Goal: Task Accomplishment & Management: Use online tool/utility

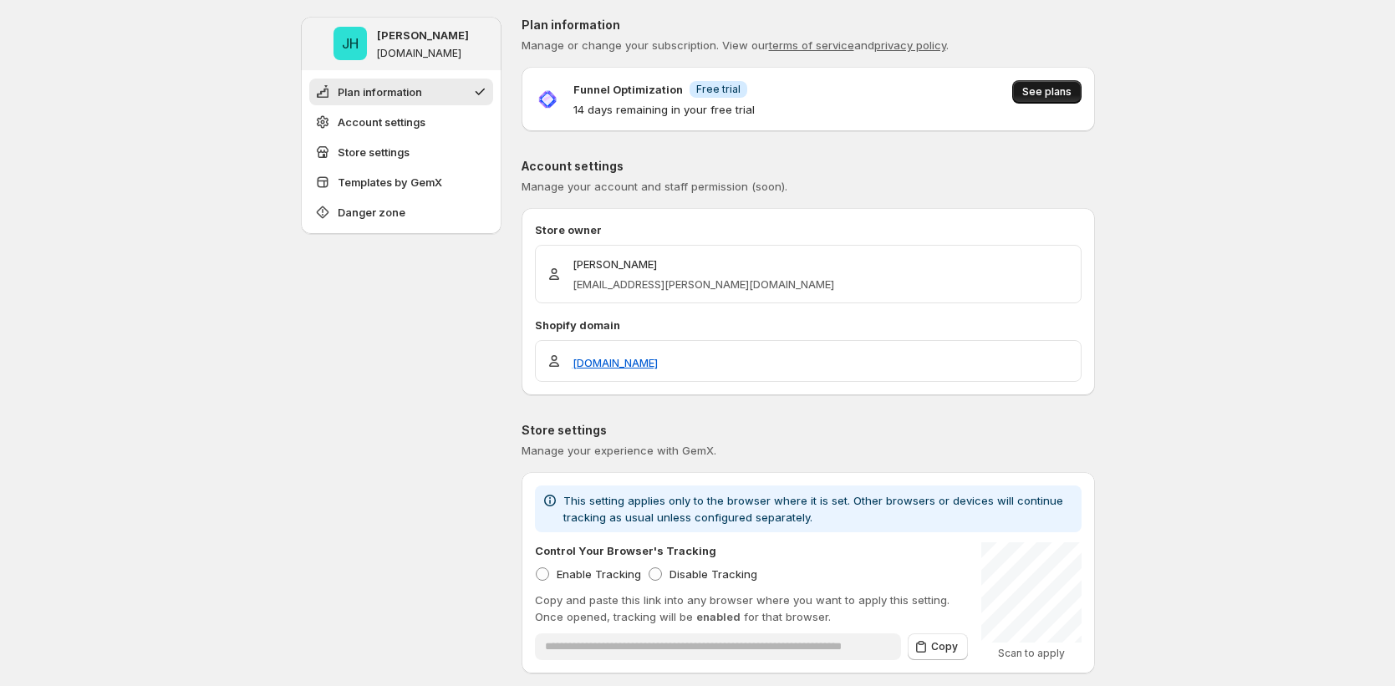
click at [1060, 102] on button "See plans" at bounding box center [1046, 91] width 69 height 23
click at [1059, 87] on span "See plans" at bounding box center [1046, 91] width 49 height 13
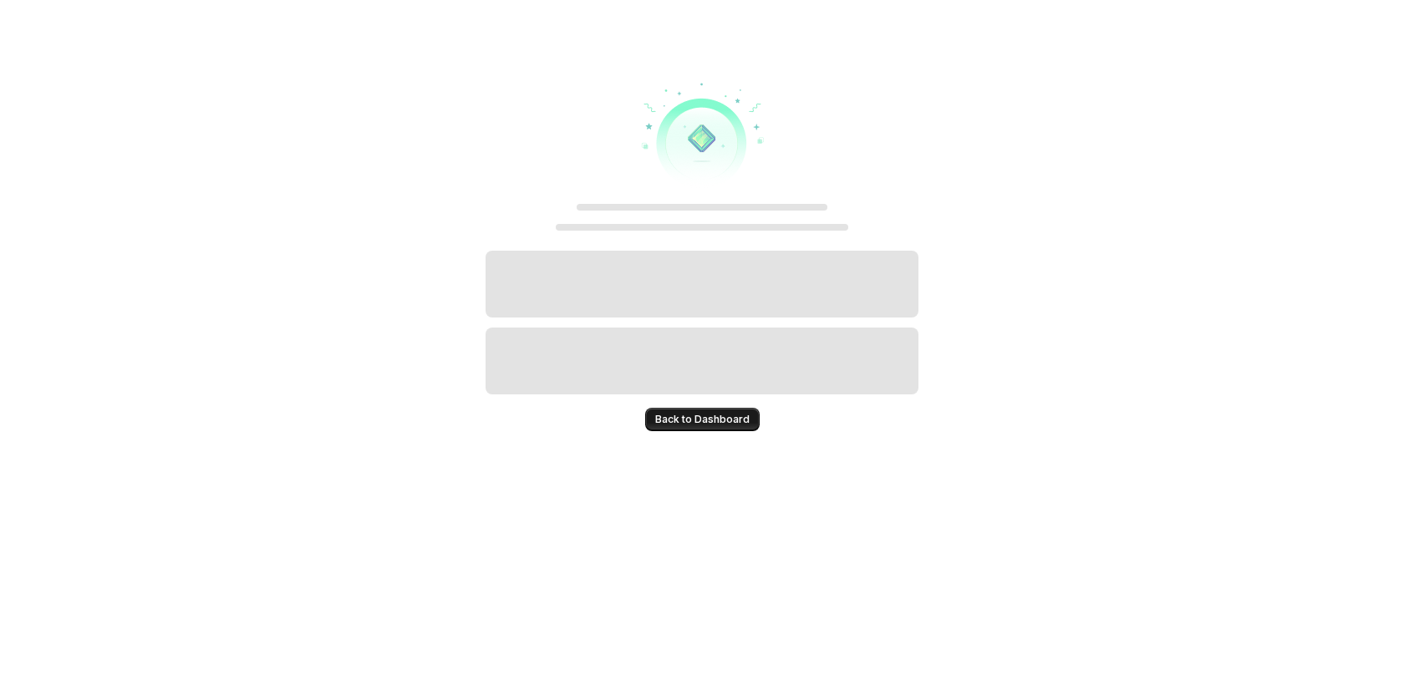
click at [724, 414] on span "Back to Dashboard" at bounding box center [702, 419] width 94 height 13
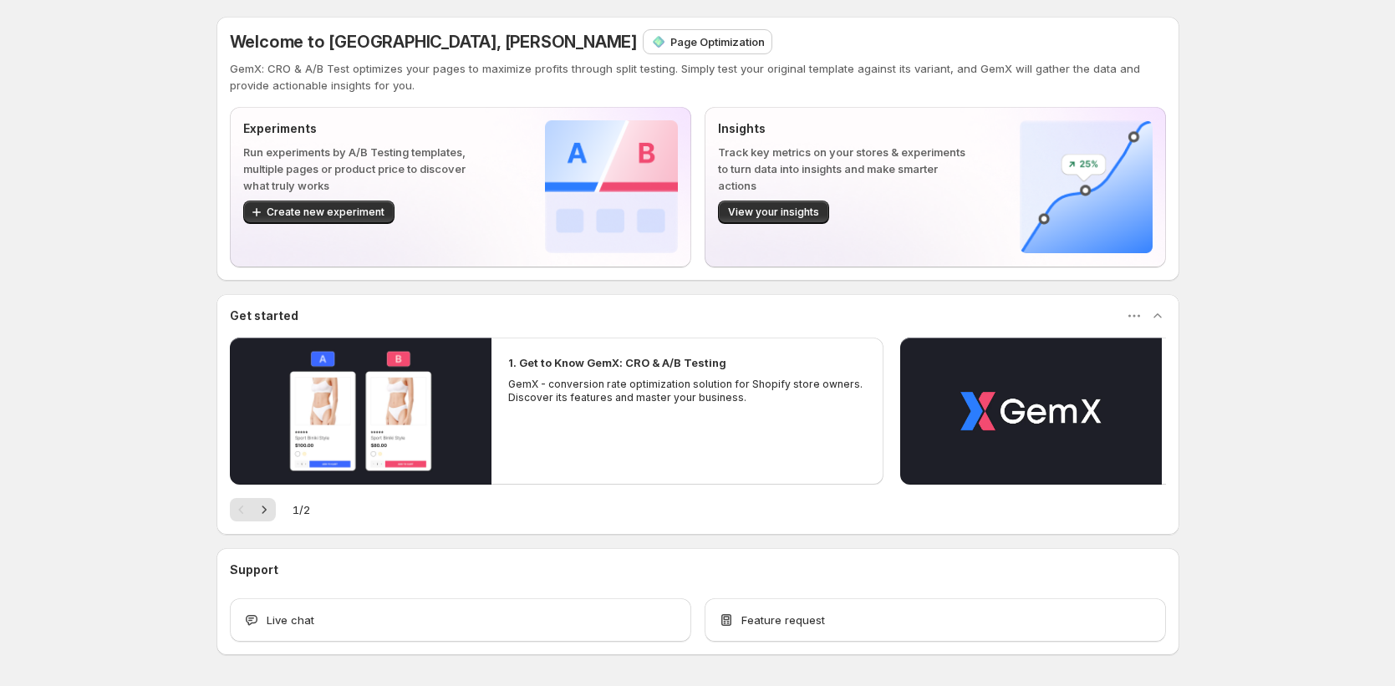
click at [670, 49] on p "Page Optimization" at bounding box center [717, 41] width 94 height 17
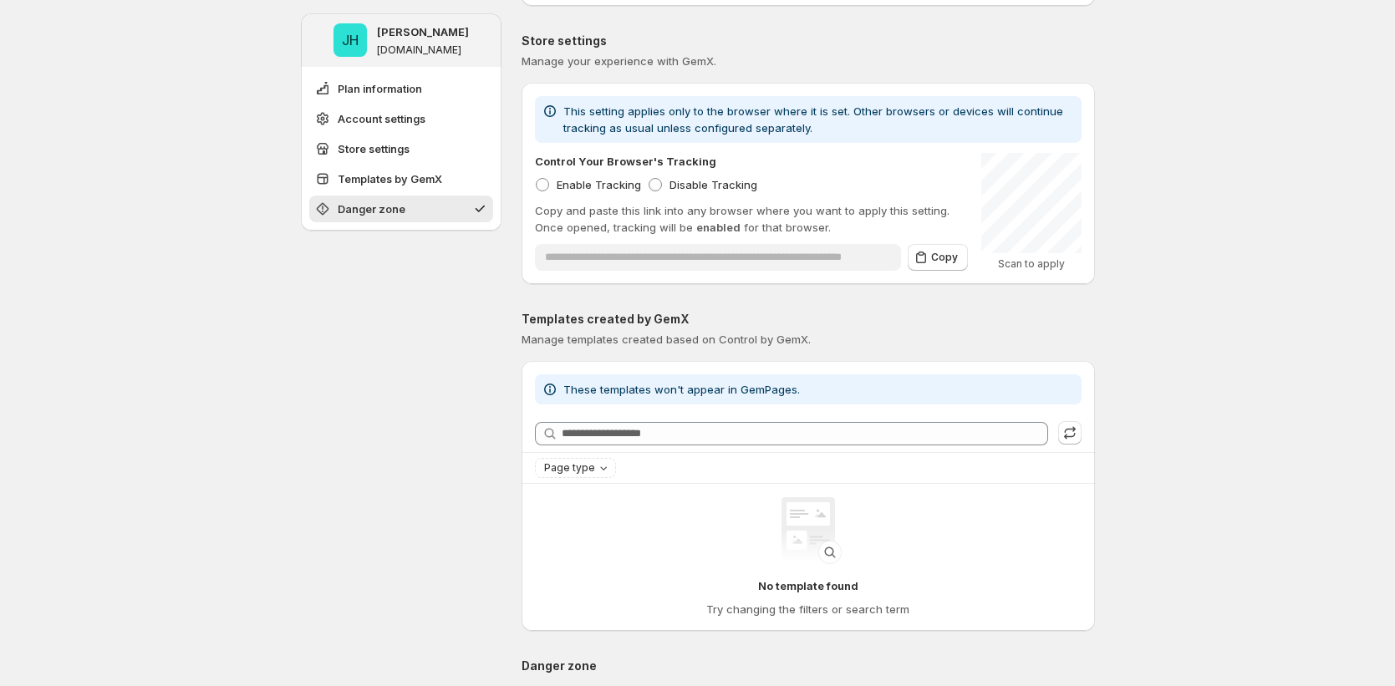
scroll to position [1046, 0]
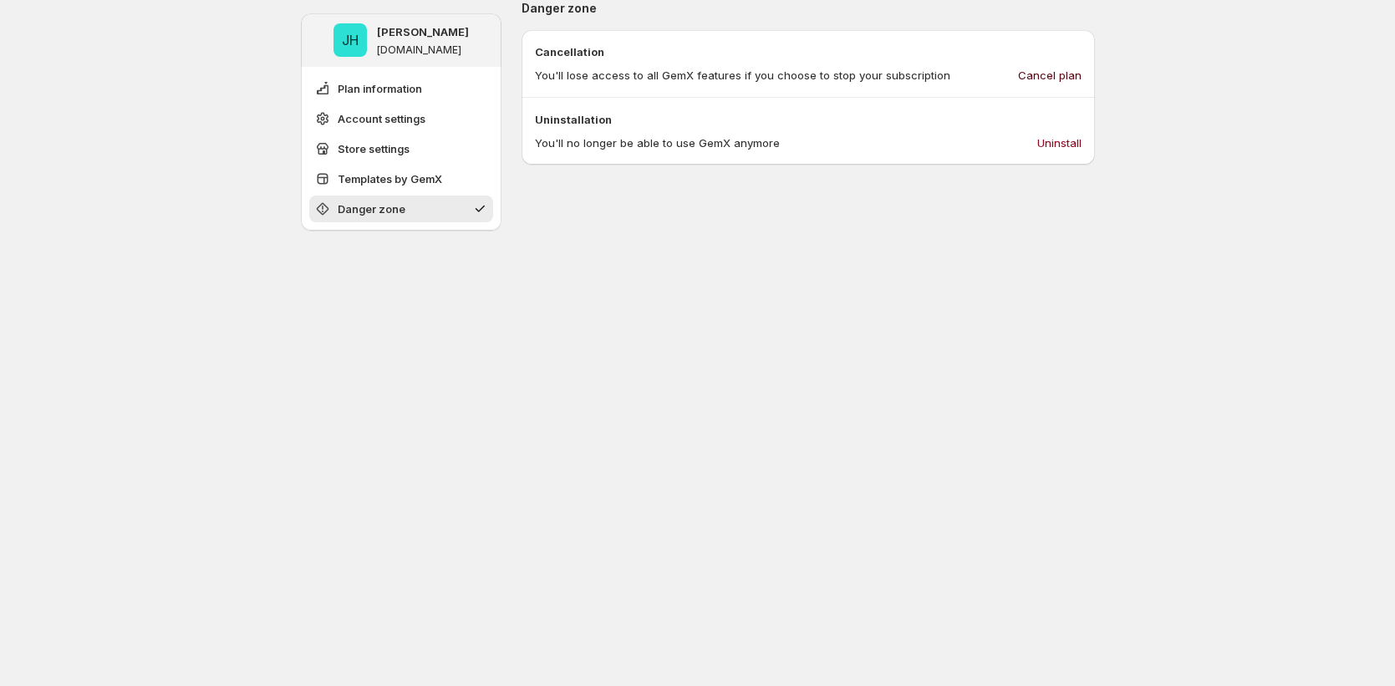
click at [1063, 74] on span "Cancel plan" at bounding box center [1050, 75] width 64 height 17
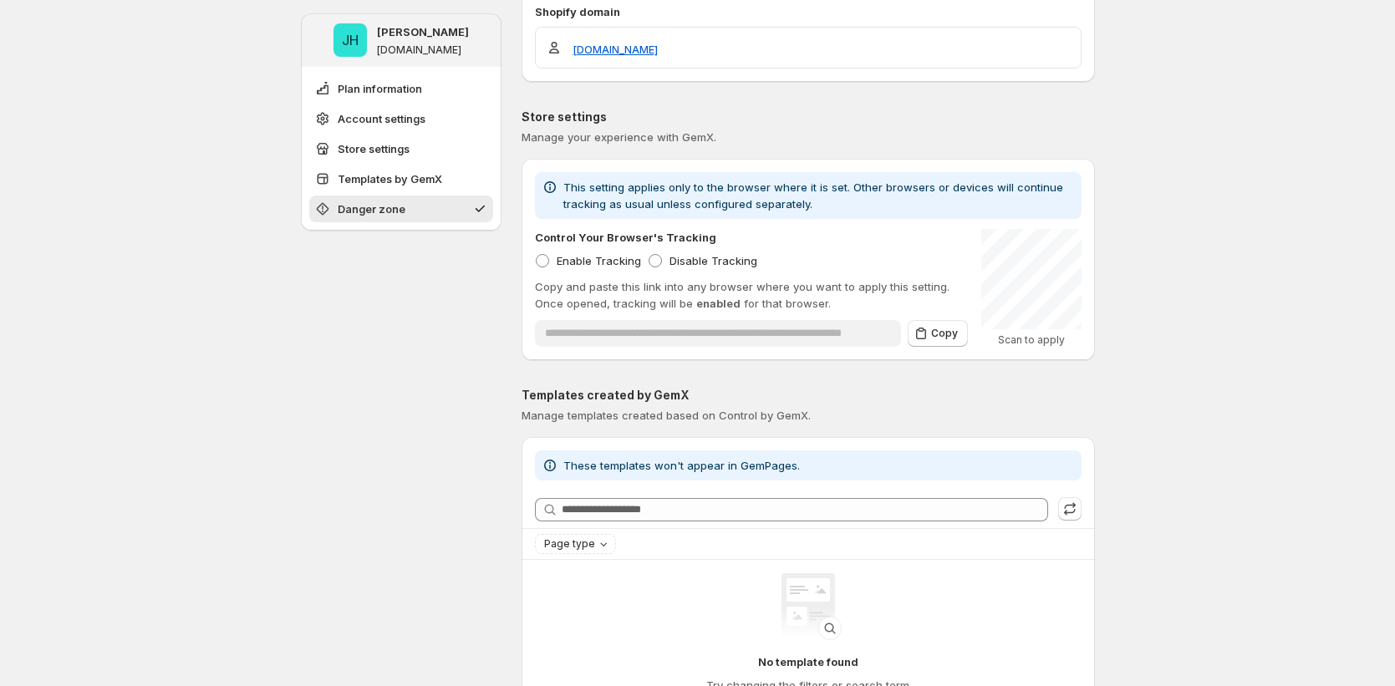
scroll to position [0, 0]
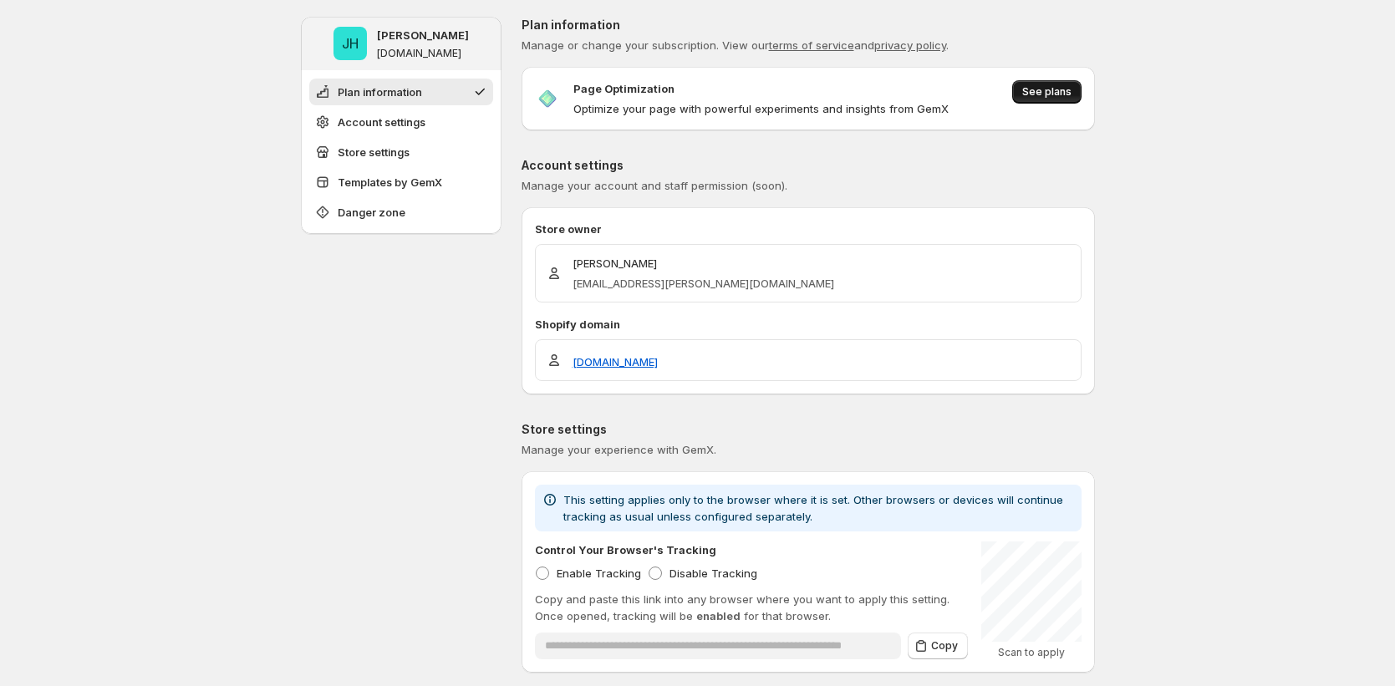
click at [1065, 89] on span "See plans" at bounding box center [1046, 91] width 49 height 13
click at [1054, 95] on span "See plans" at bounding box center [1046, 91] width 49 height 13
click at [1080, 84] on button "See plans" at bounding box center [1046, 91] width 69 height 23
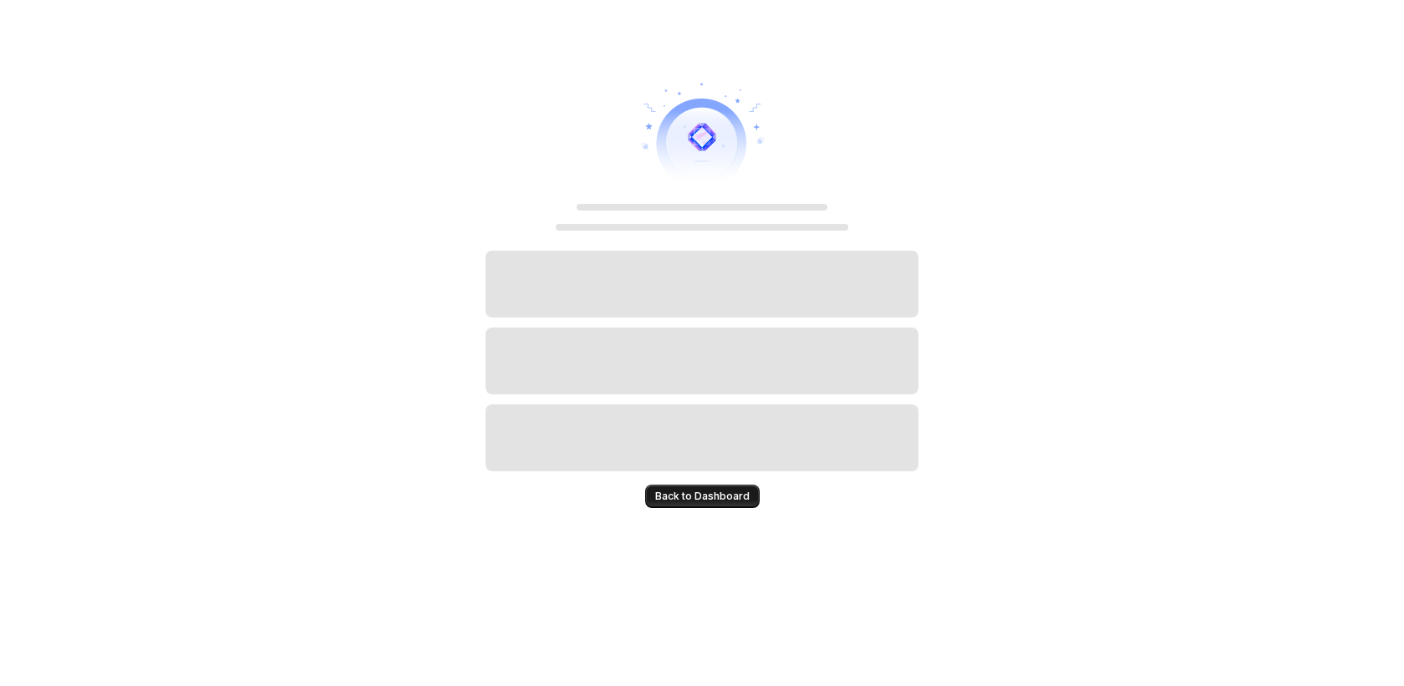
click at [709, 490] on span "Back to Dashboard" at bounding box center [702, 496] width 94 height 13
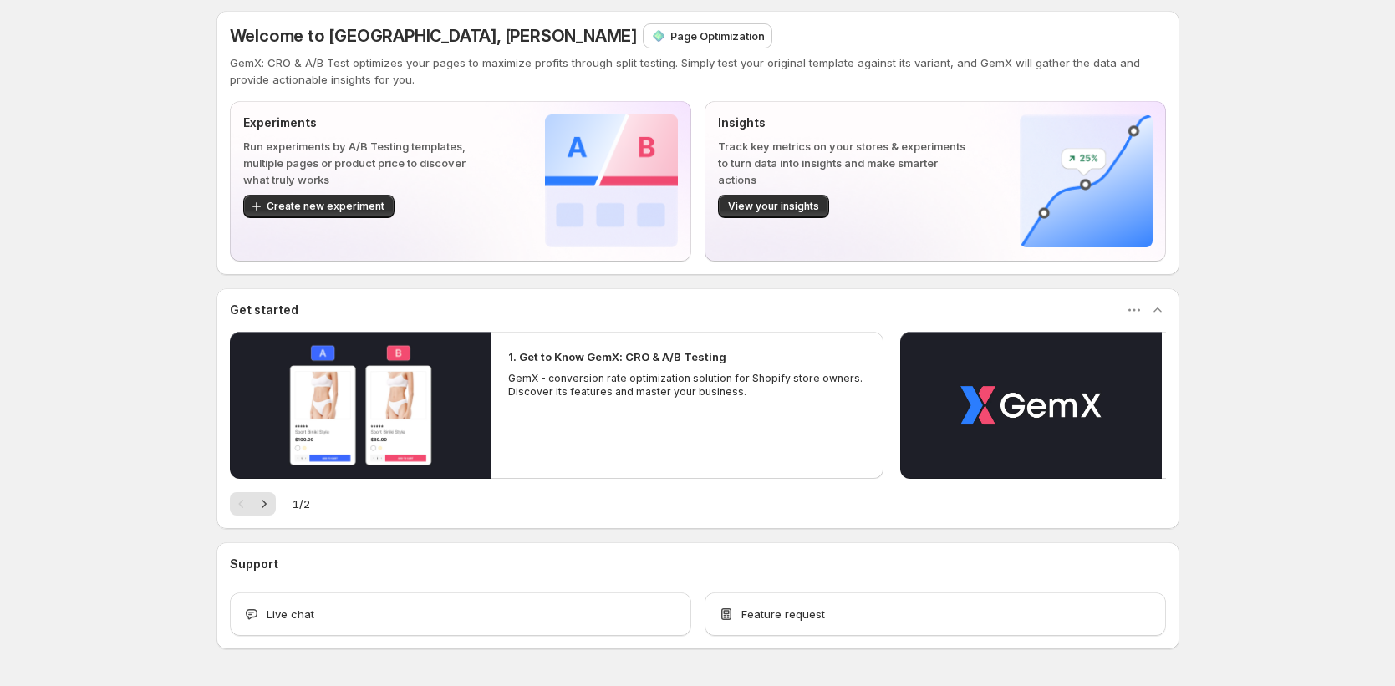
scroll to position [7, 0]
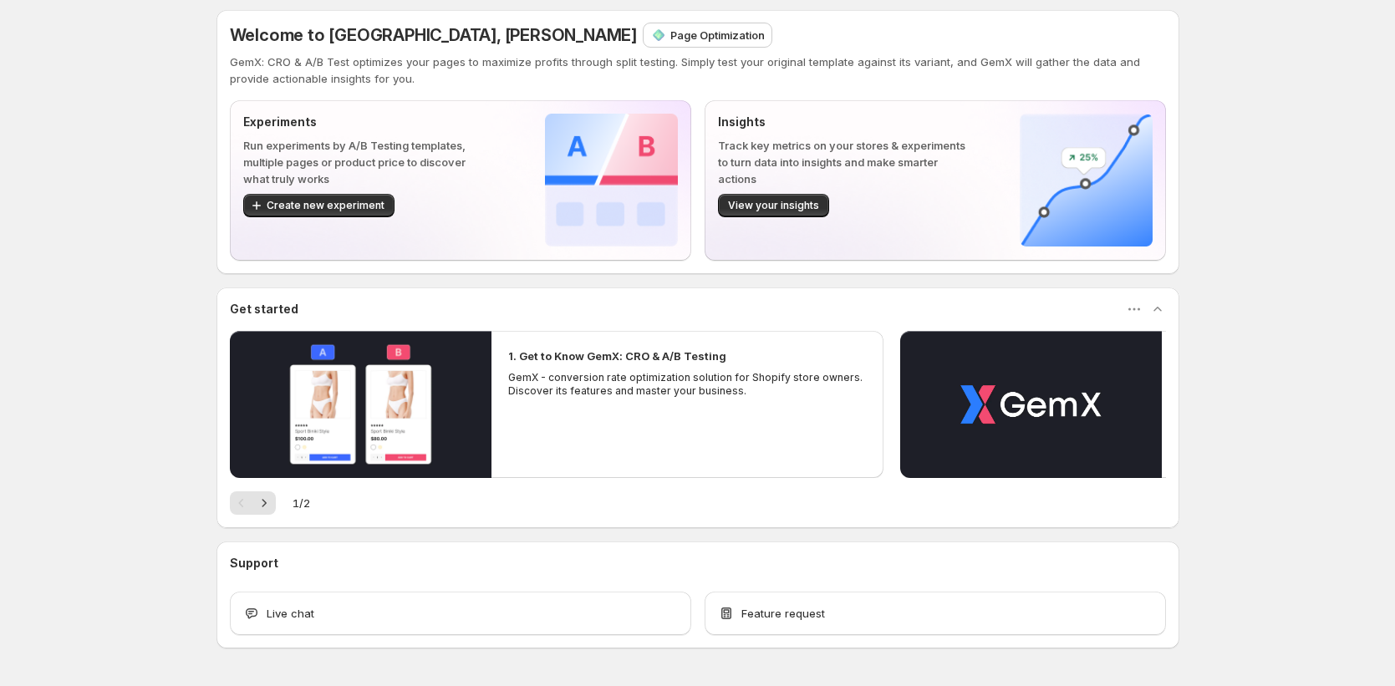
click at [670, 42] on p "Page Optimization" at bounding box center [717, 35] width 94 height 17
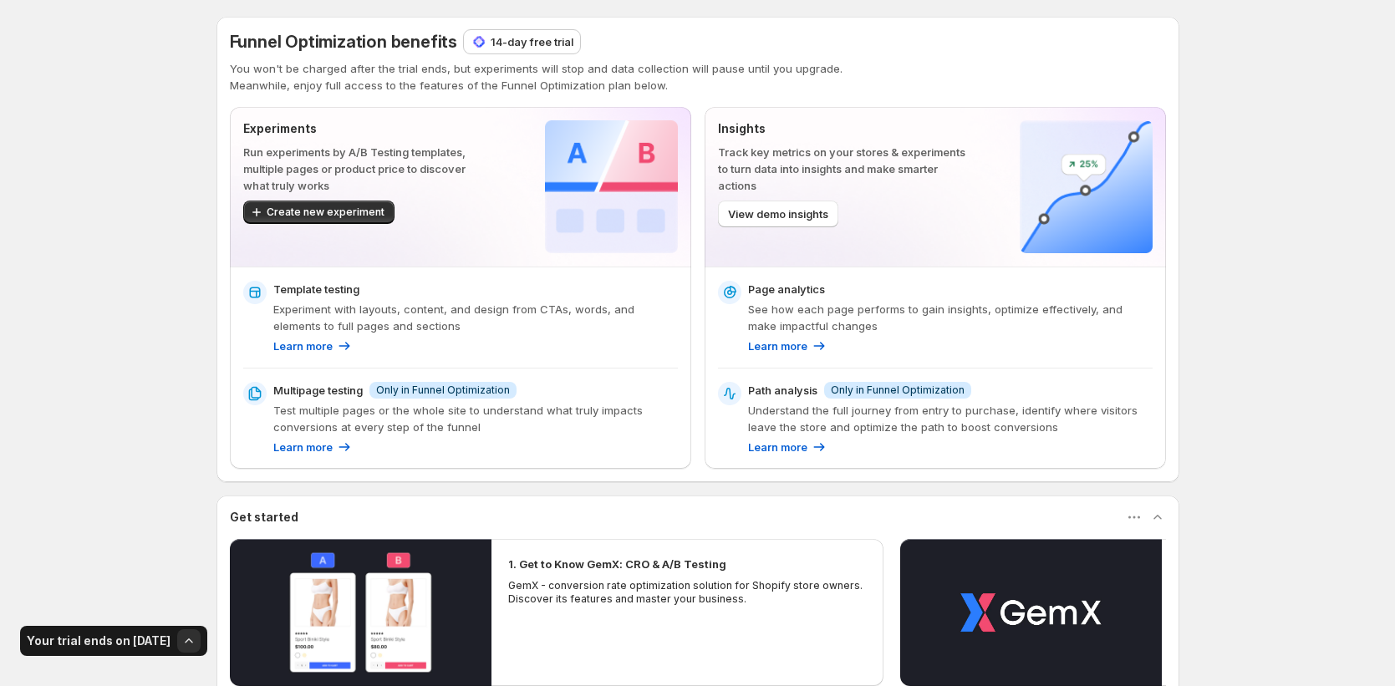
click at [531, 48] on p "14-day free trial" at bounding box center [531, 41] width 83 height 17
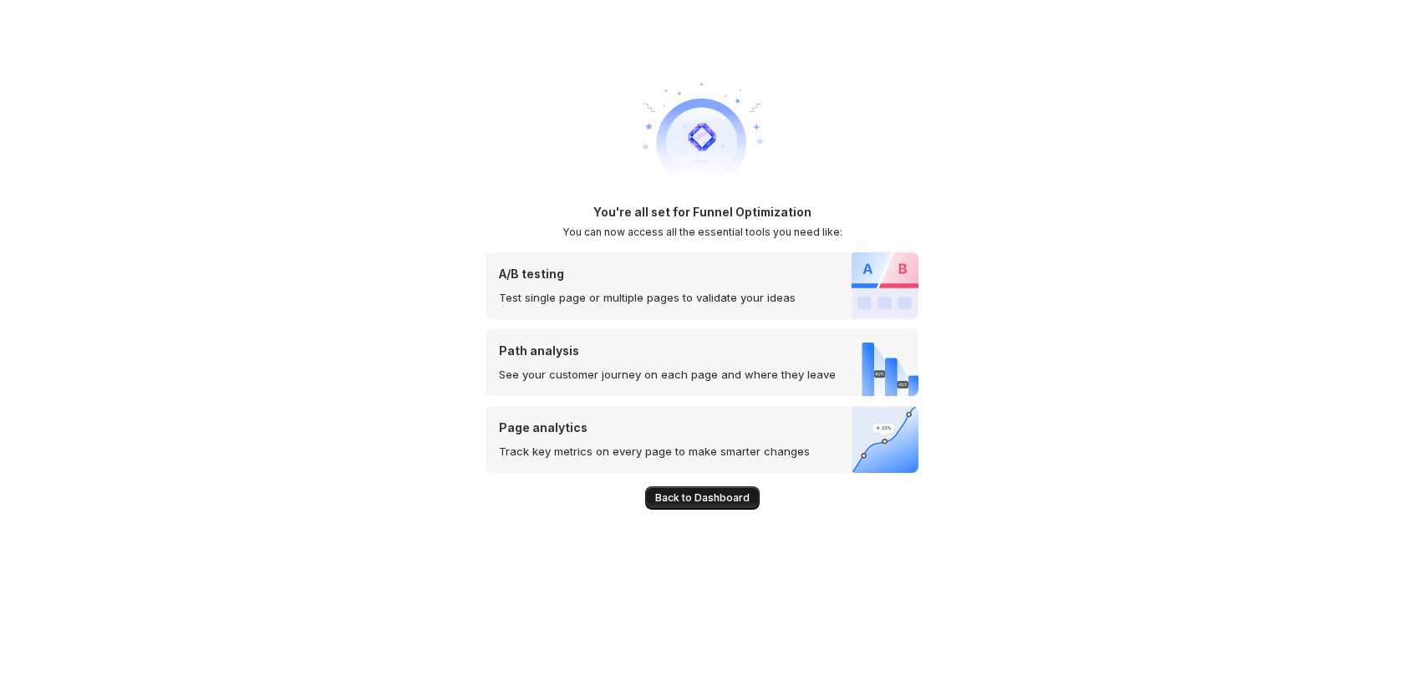
click at [711, 497] on span "Back to Dashboard" at bounding box center [702, 497] width 94 height 13
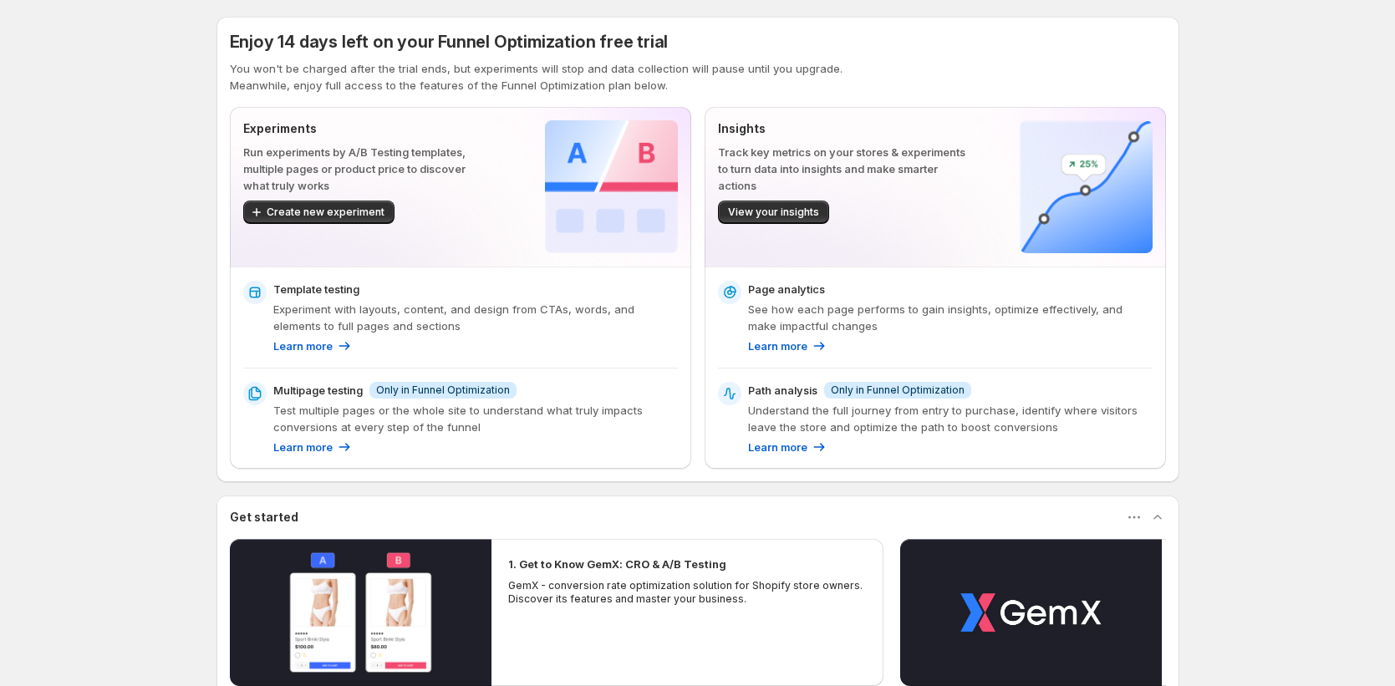
click at [587, 34] on span "Enjoy 14 days left on your Funnel Optimization free trial" at bounding box center [449, 42] width 439 height 20
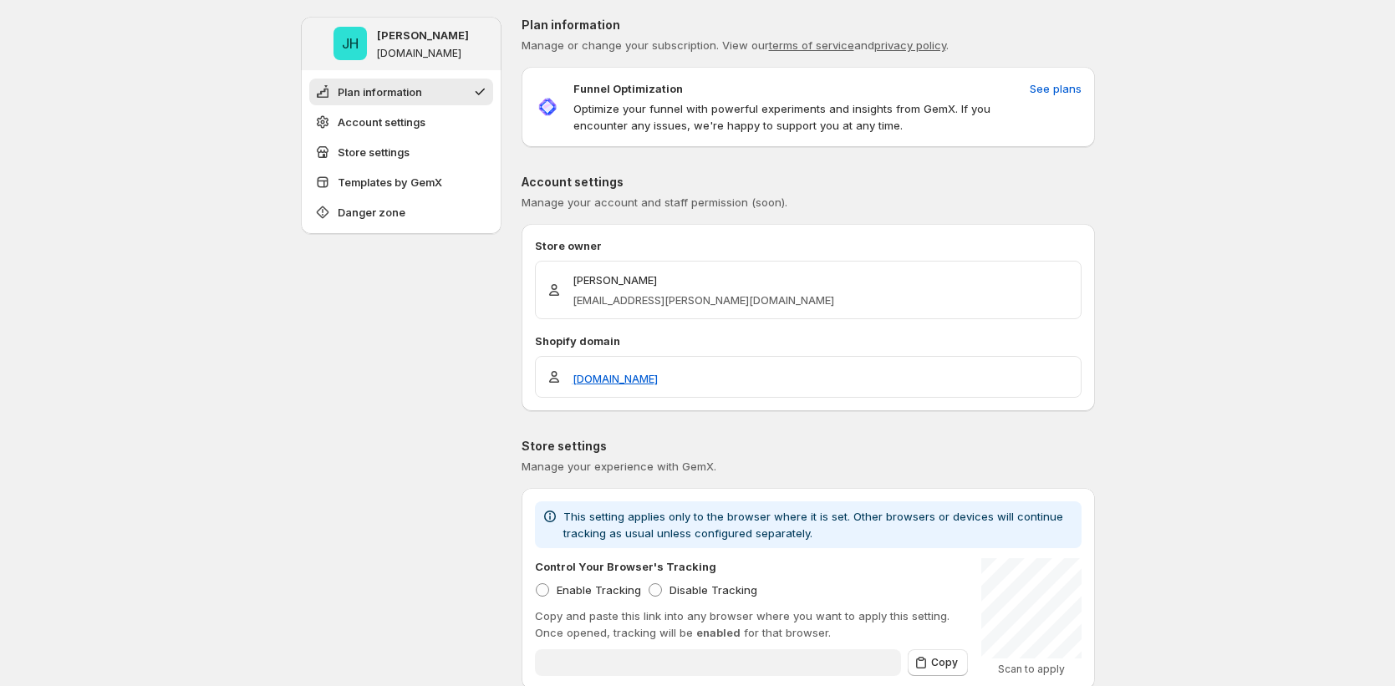
type input "**********"
click at [609, 100] on p "Optimize your funnel with powerful experiments and insights from GemX. If you e…" at bounding box center [798, 116] width 450 height 33
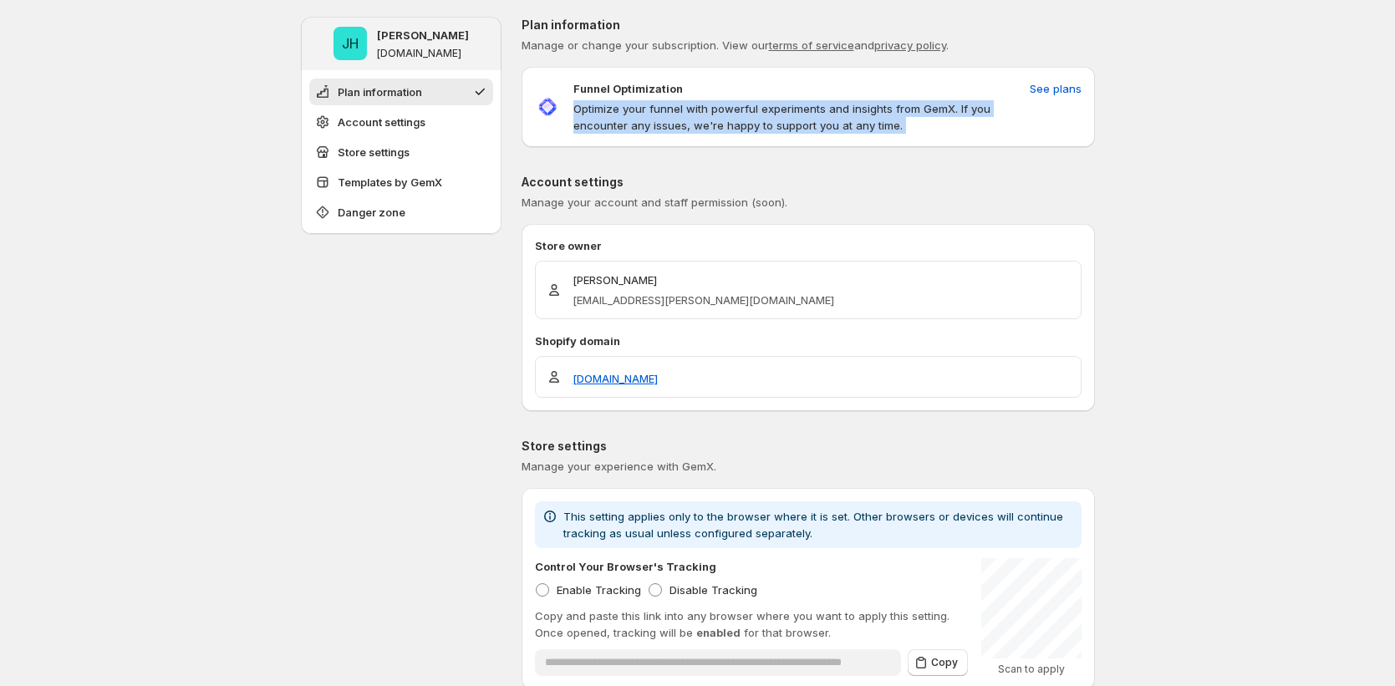
click at [609, 100] on p "Optimize your funnel with powerful experiments and insights from GemX. If you e…" at bounding box center [798, 116] width 450 height 33
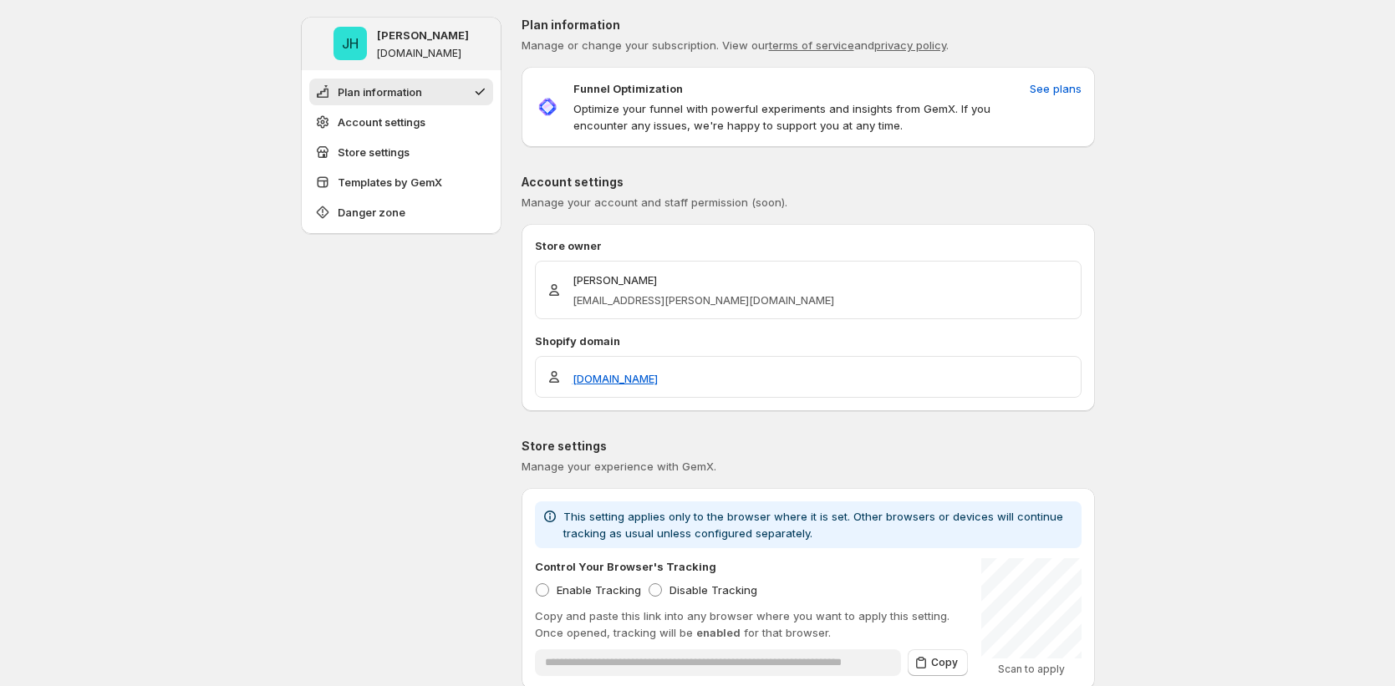
click at [619, 82] on p "Funnel Optimization" at bounding box center [627, 88] width 109 height 17
click at [1060, 85] on span "See plans" at bounding box center [1055, 88] width 52 height 17
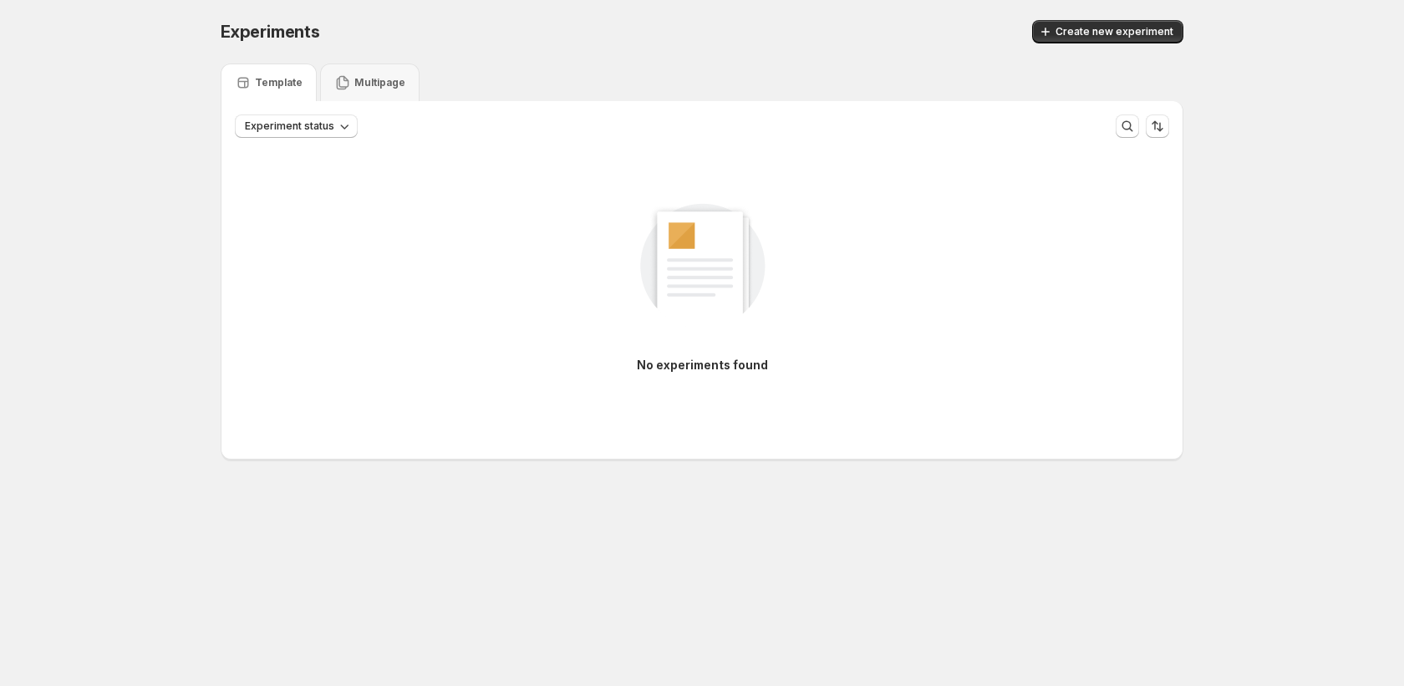
click at [373, 103] on div "Experiment status More views More views Create new view" at bounding box center [701, 119] width 961 height 37
click at [359, 81] on p "Multipage" at bounding box center [379, 82] width 51 height 13
click at [110, 447] on div "Experiments. This page is ready Experiments Create new experiment Template Mult…" at bounding box center [702, 275] width 1404 height 550
click at [1115, 25] on span "Create new experiment" at bounding box center [1114, 31] width 118 height 13
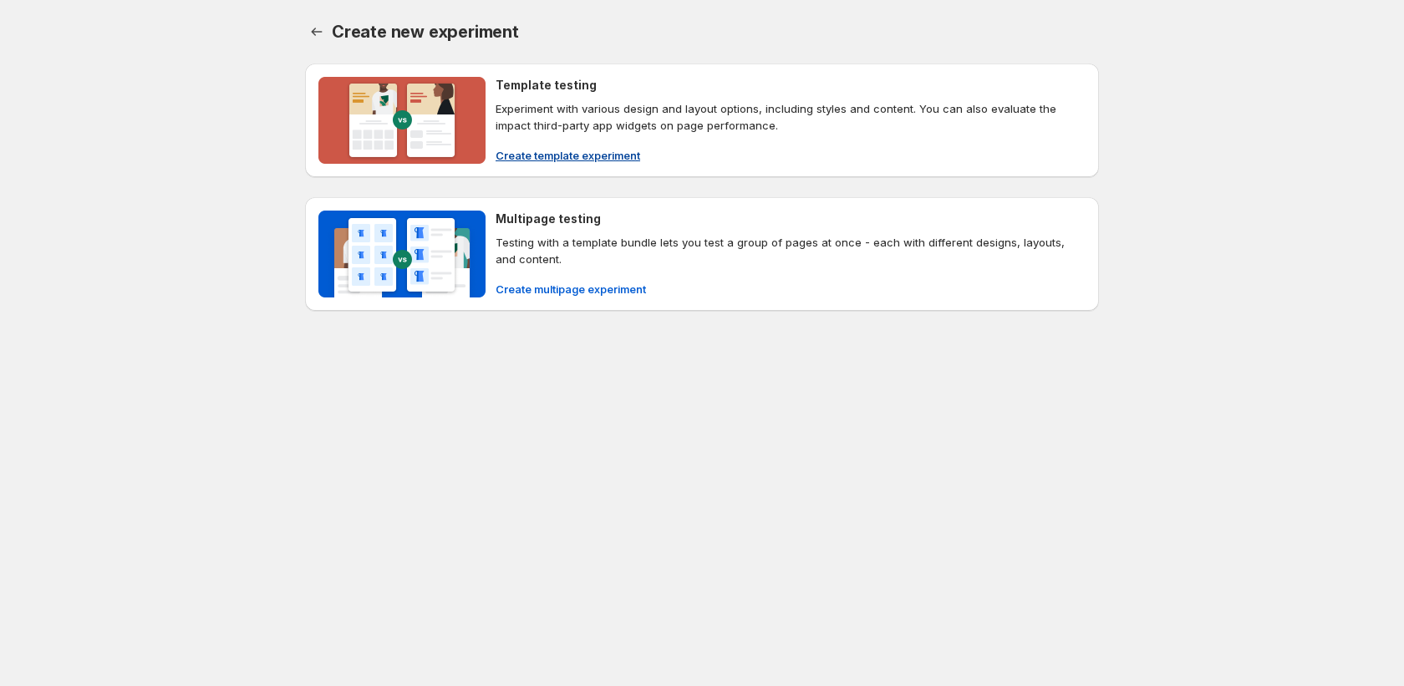
click at [599, 142] on button "Create template experiment" at bounding box center [567, 155] width 165 height 27
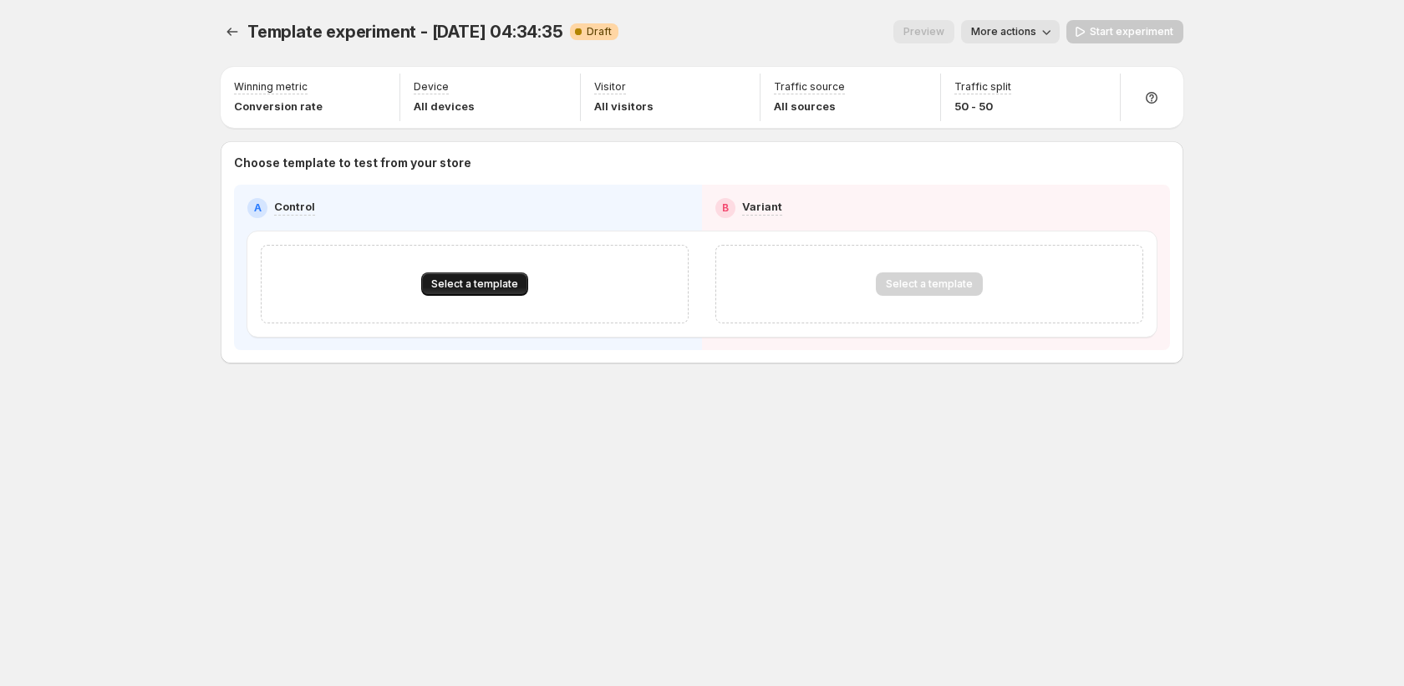
click at [457, 287] on span "Select a template" at bounding box center [474, 283] width 87 height 13
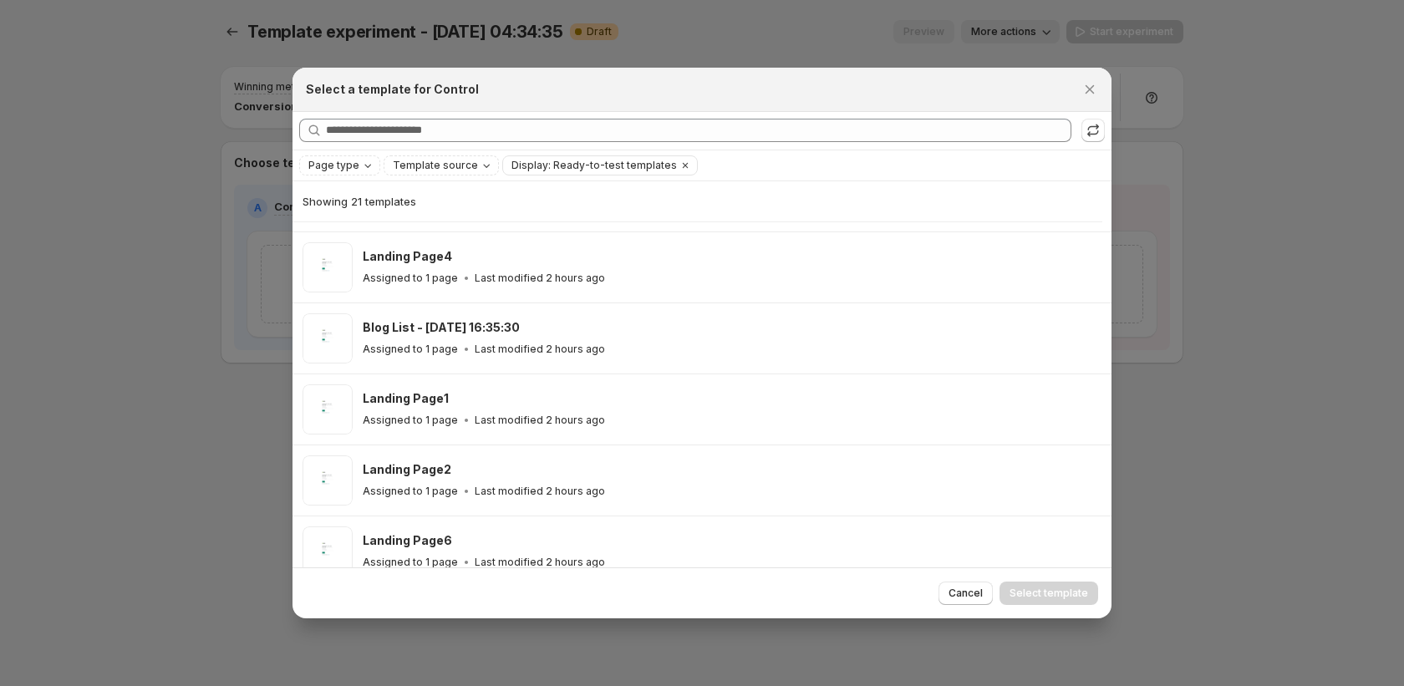
scroll to position [1146, 0]
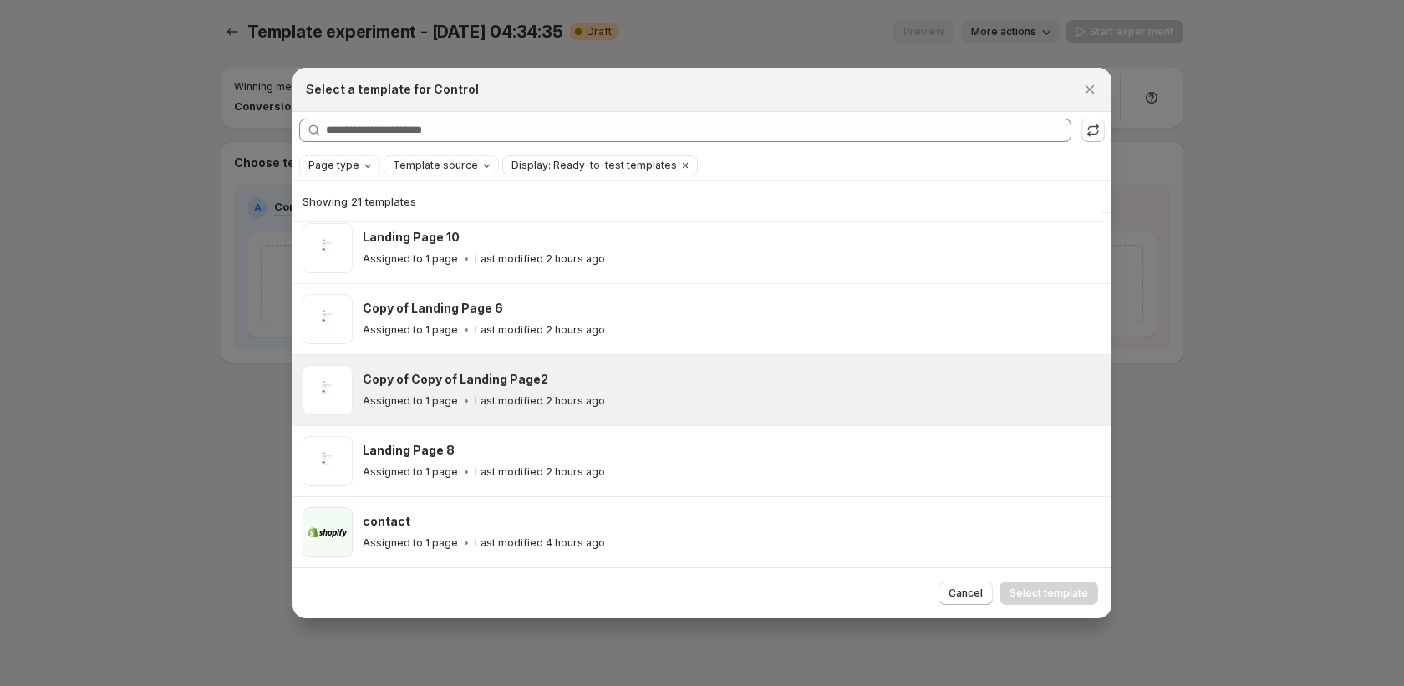
click at [547, 414] on div "Copy of Copy of Landing Page2 Assigned to 1 page Last modified 2 hours ago" at bounding box center [701, 390] width 819 height 70
click at [1067, 598] on span "Select template" at bounding box center [1048, 593] width 79 height 13
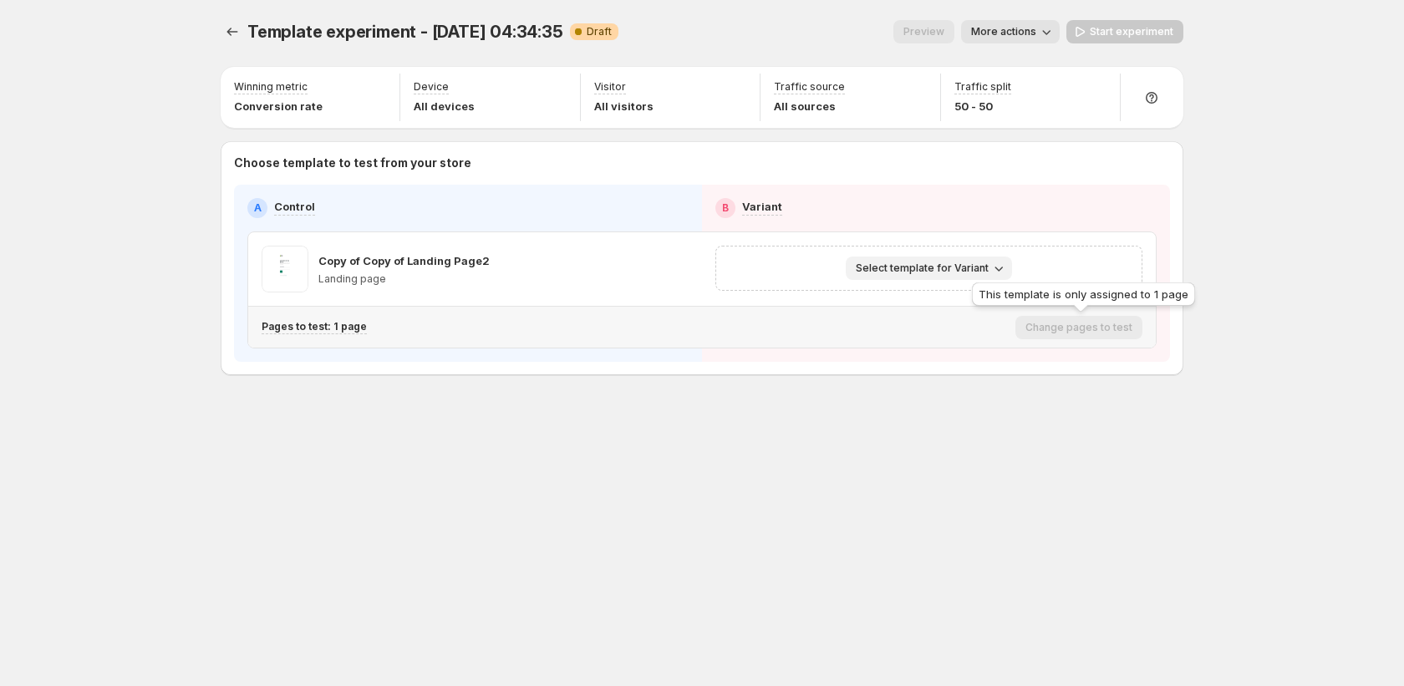
click at [984, 270] on span "Select template for Variant" at bounding box center [922, 268] width 133 height 13
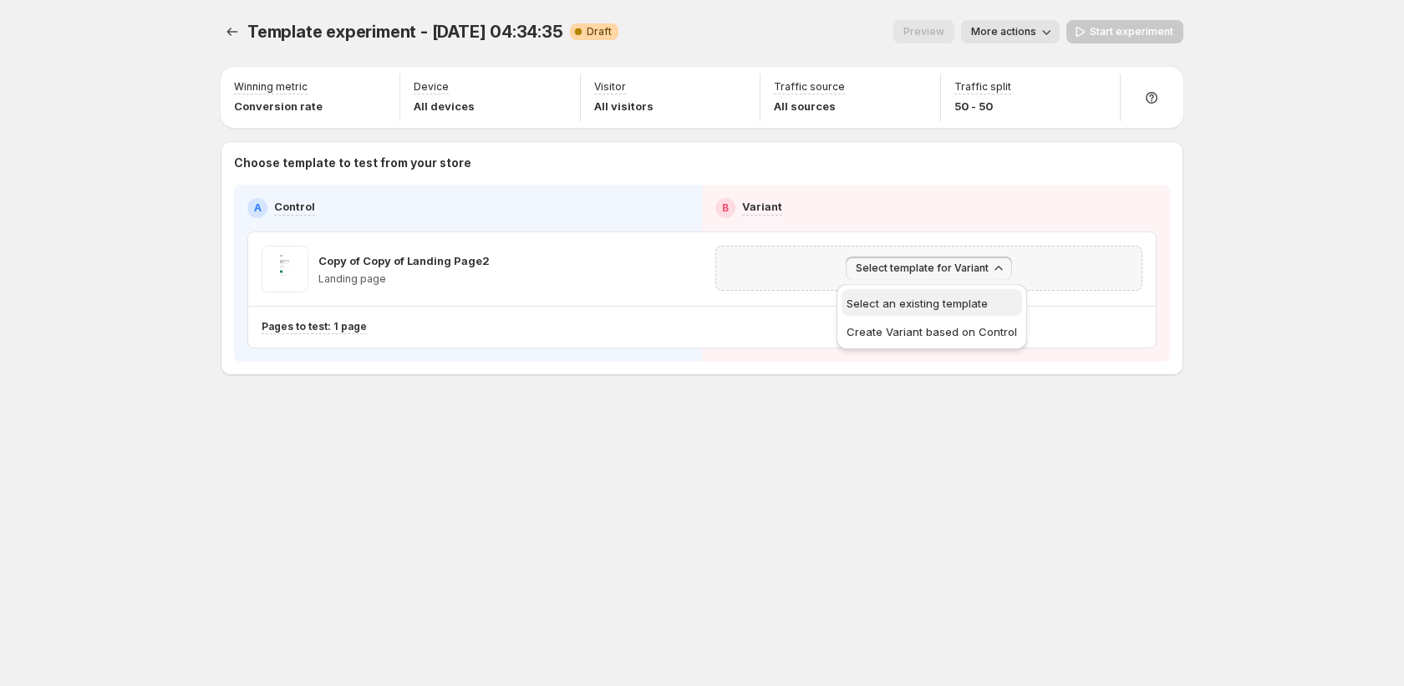
click at [959, 306] on span "Select an existing template" at bounding box center [916, 303] width 141 height 13
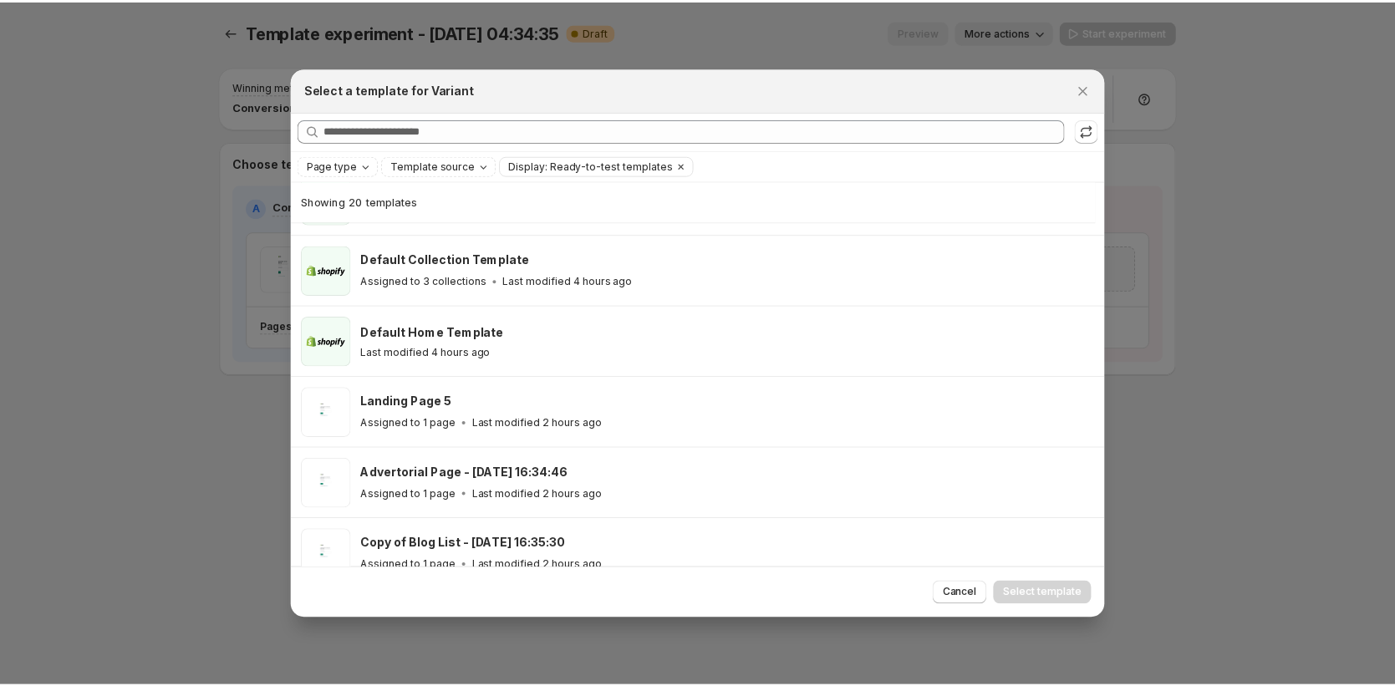
scroll to position [310, 0]
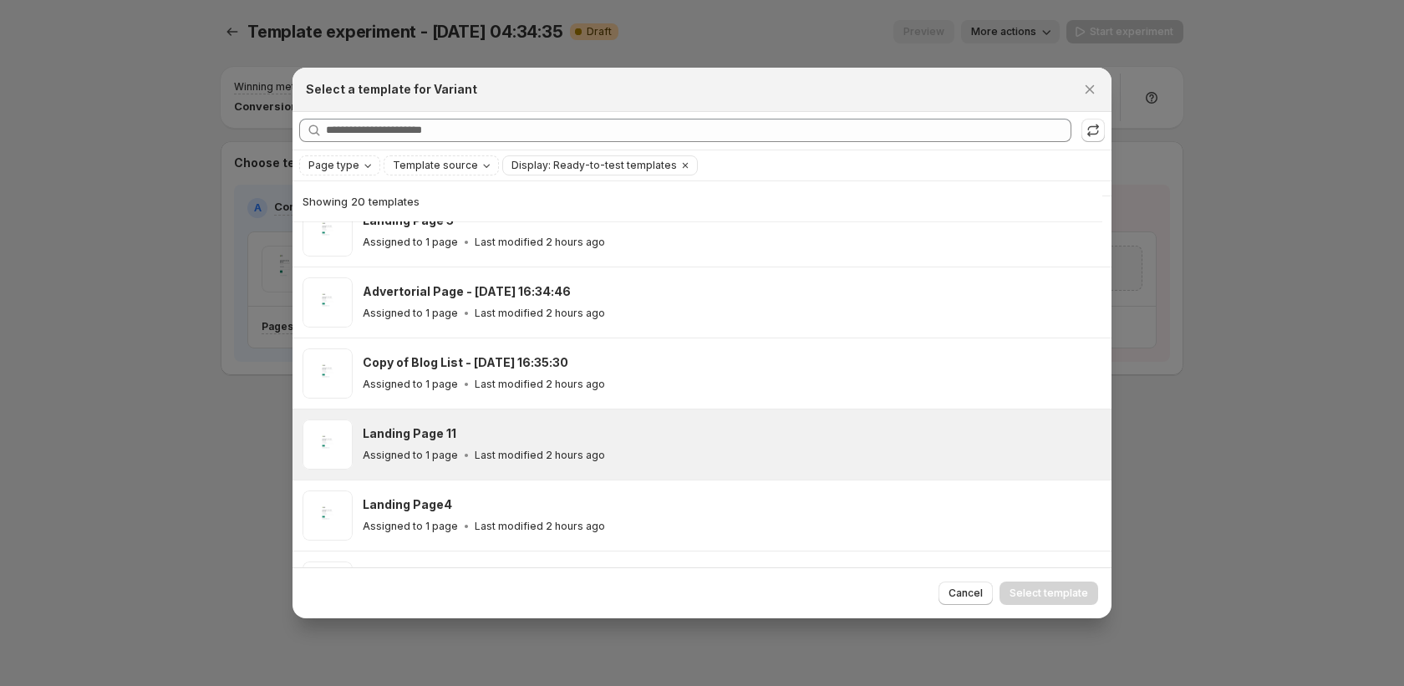
click at [796, 435] on div "Landing Page 11" at bounding box center [730, 433] width 734 height 17
click at [1042, 592] on span "Select template" at bounding box center [1048, 593] width 79 height 13
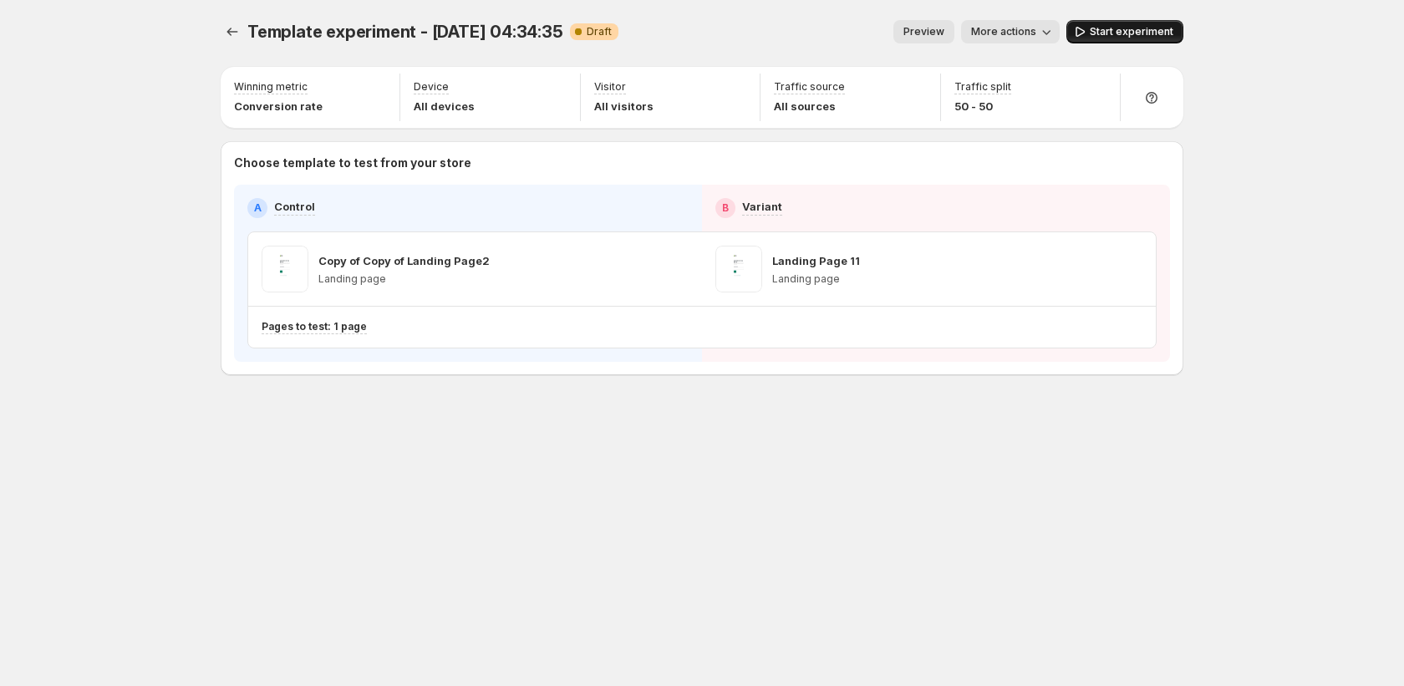
click at [1103, 38] on span "Start experiment" at bounding box center [1132, 31] width 84 height 13
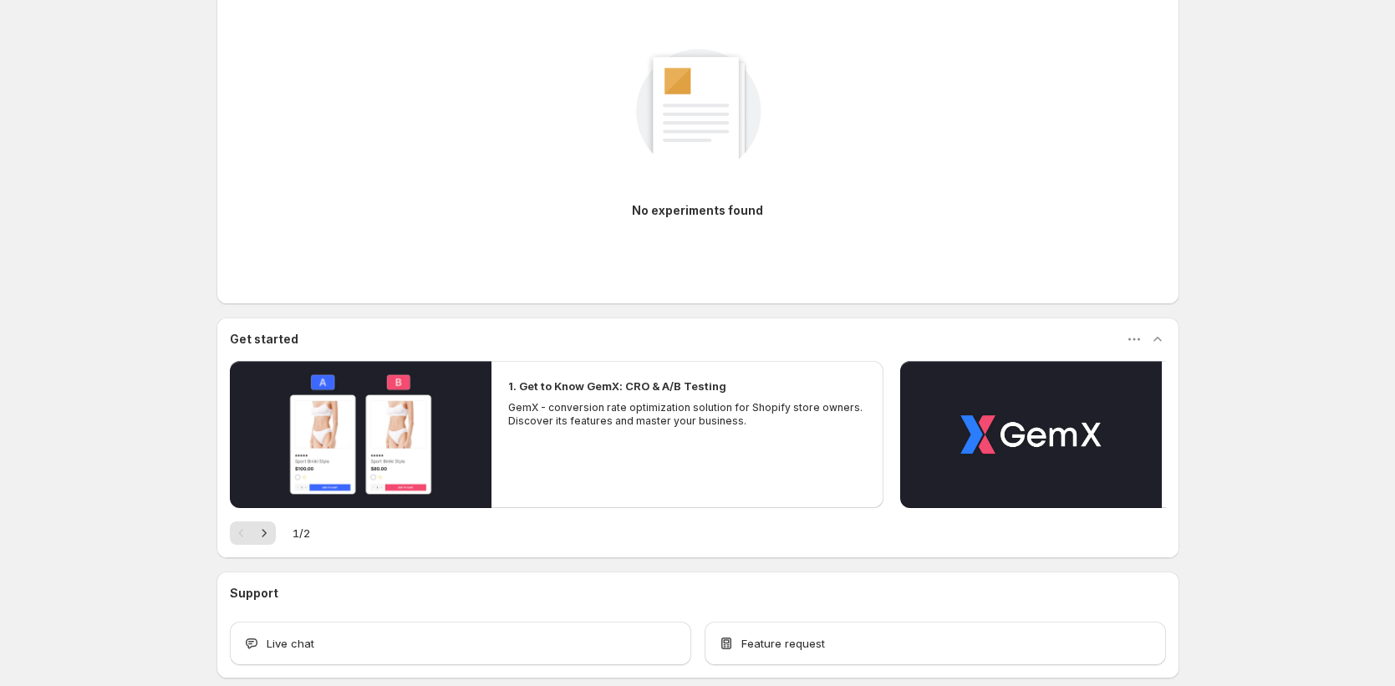
scroll to position [270, 0]
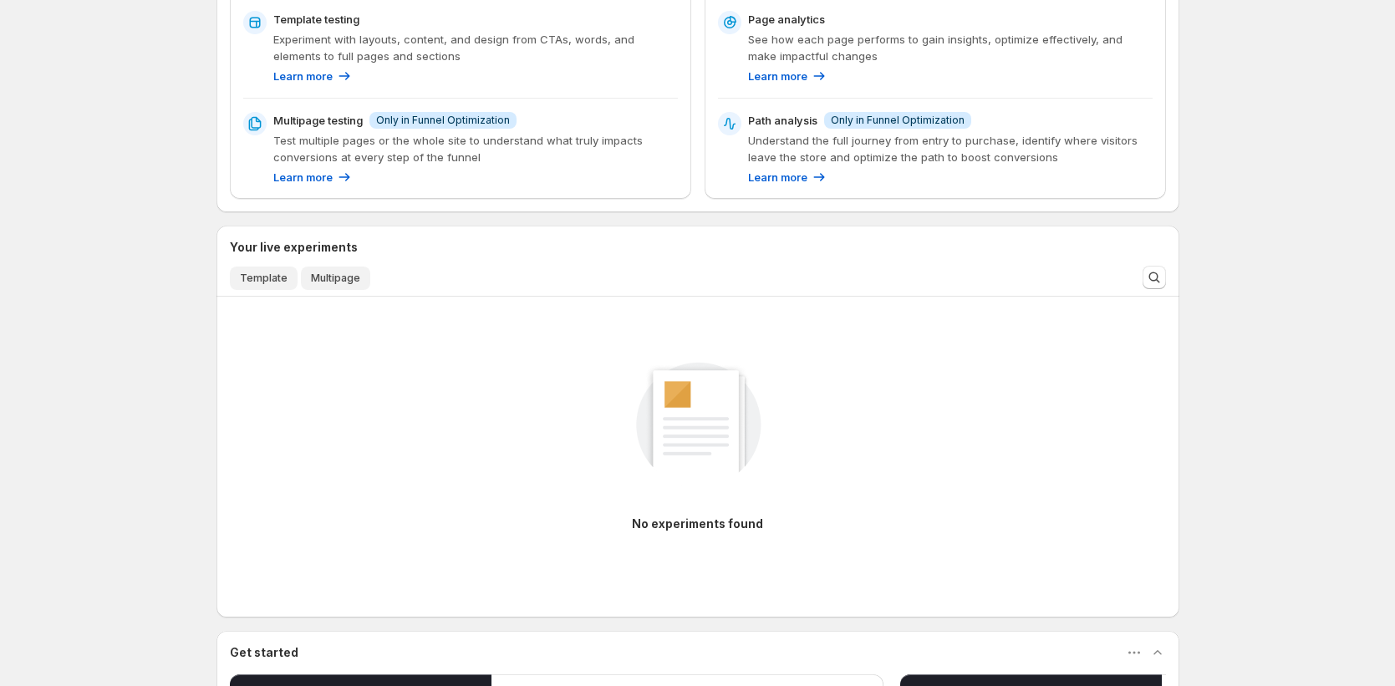
click at [278, 277] on span "Template" at bounding box center [264, 278] width 48 height 13
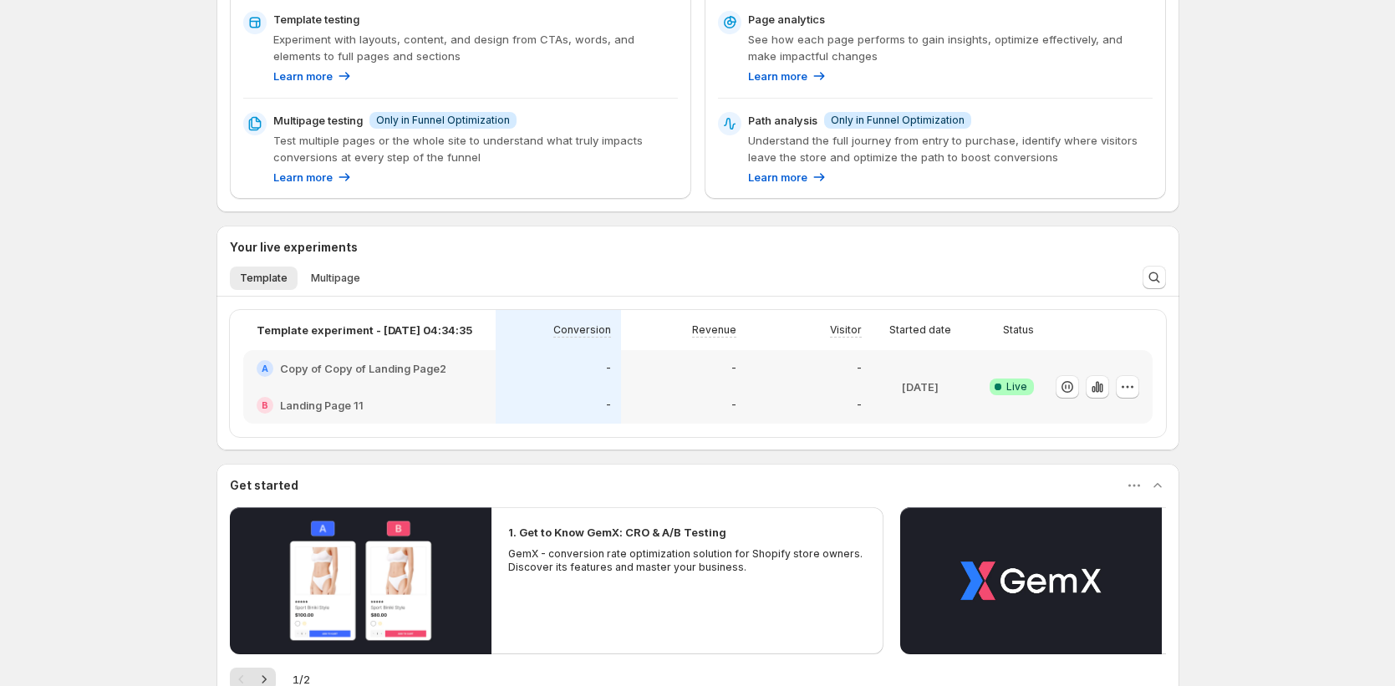
click at [1257, 446] on div "Enjoy 14 days left on your Funnel Optimization free trial You won't be charged …" at bounding box center [697, 322] width 1395 height 1185
click at [665, 338] on div "Revenue" at bounding box center [683, 330] width 105 height 20
click at [806, 328] on div "Visitor" at bounding box center [808, 330] width 105 height 20
click at [880, 342] on div "Visitors Number of unique individuals who visit your online store" at bounding box center [923, 390] width 175 height 97
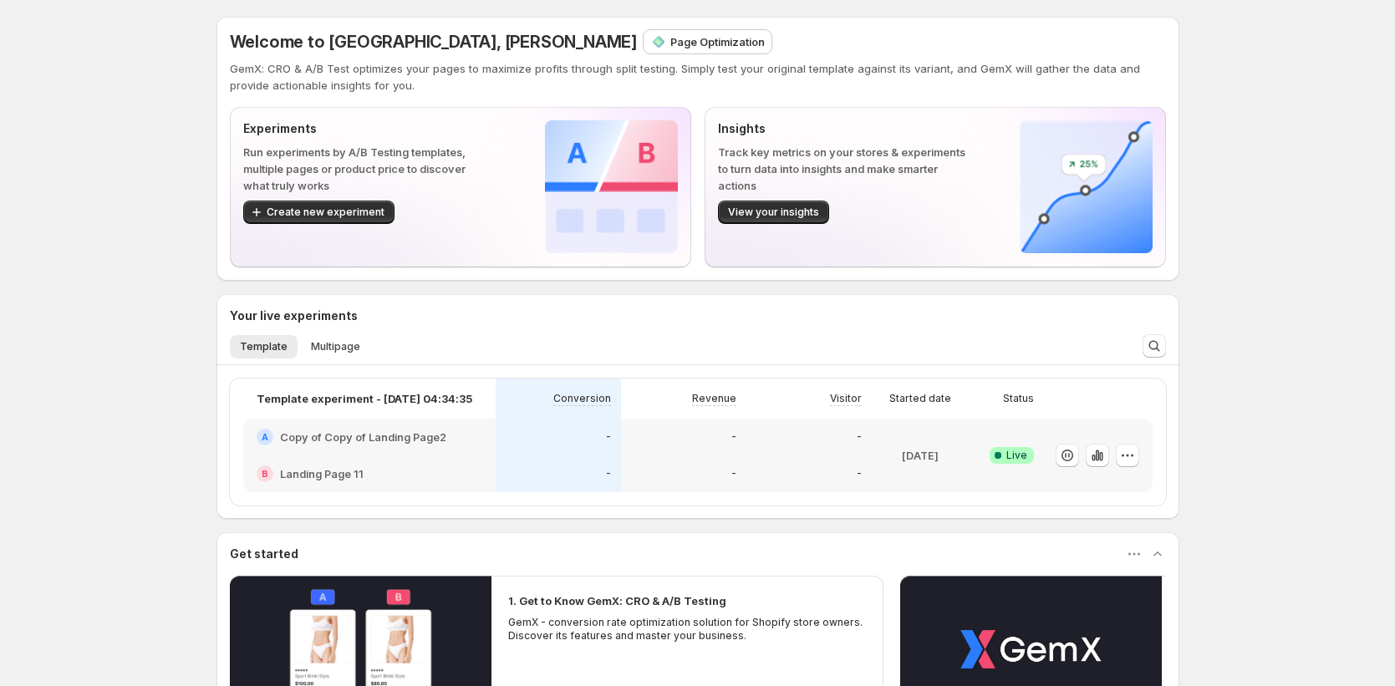
click at [130, 363] on div "Welcome to GemX, [PERSON_NAME] Page Optimization GemX: CRO & A/B Test optimizes…" at bounding box center [697, 491] width 1395 height 983
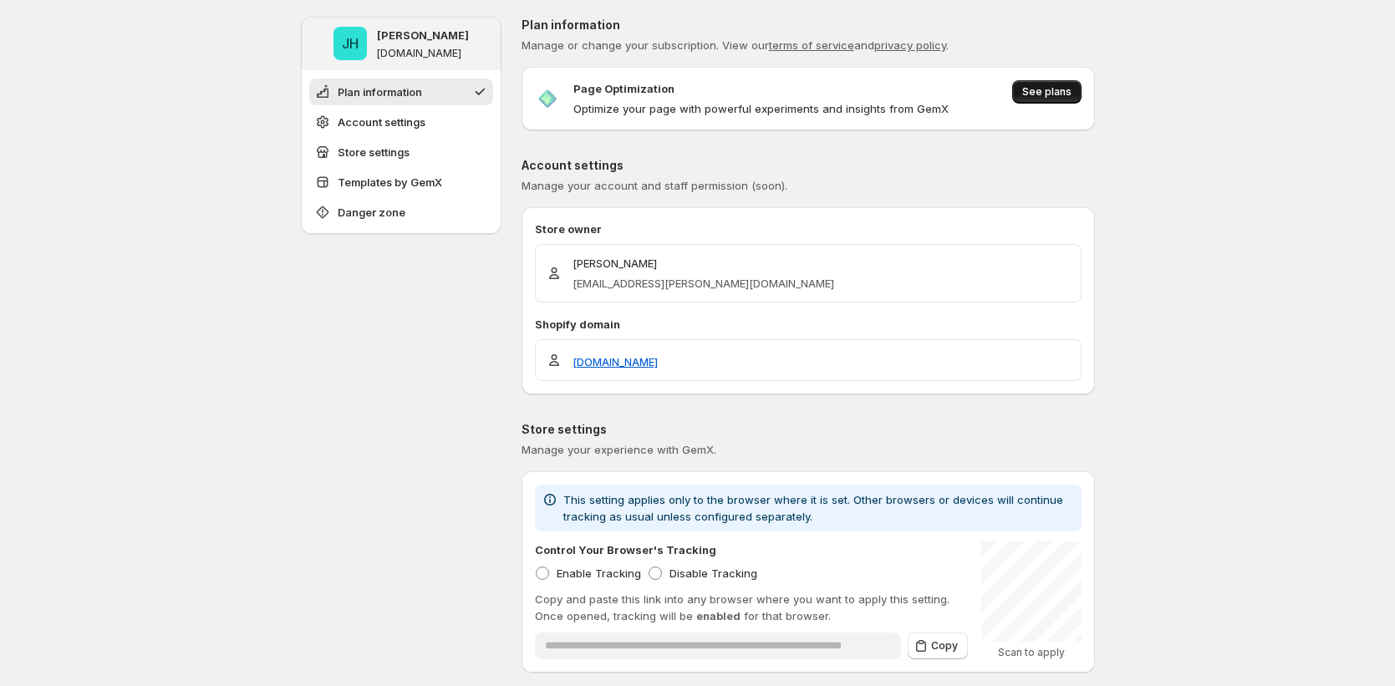
click at [1051, 86] on span "See plans" at bounding box center [1046, 91] width 49 height 13
click at [1057, 91] on span "See plans" at bounding box center [1046, 91] width 49 height 13
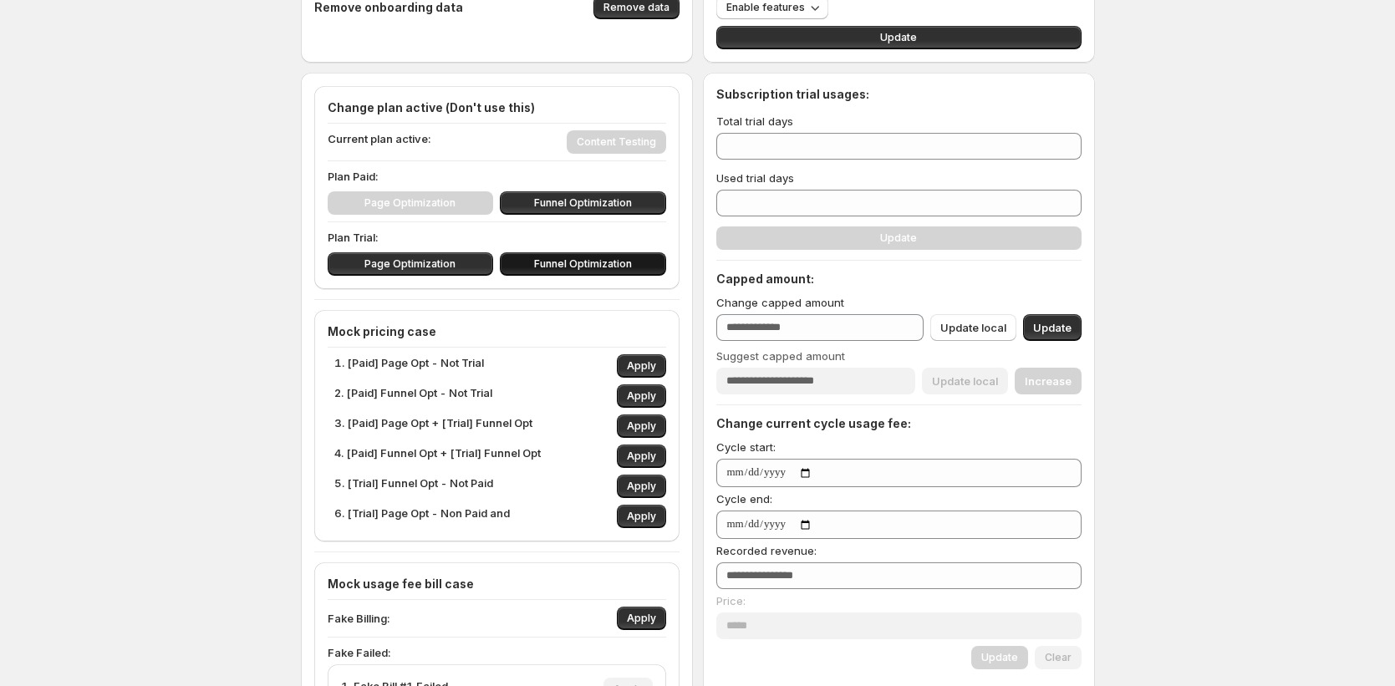
scroll to position [98, 0]
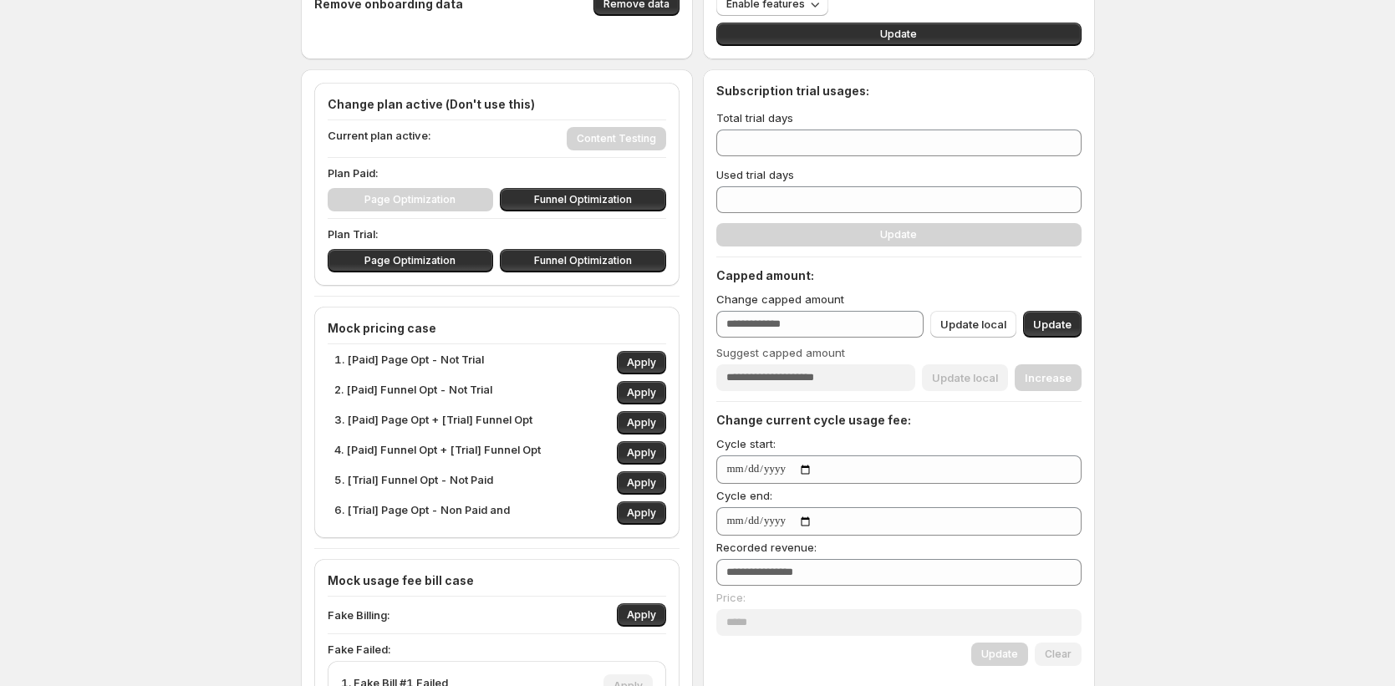
click at [612, 142] on div "Current plan active: Content Testing" at bounding box center [497, 138] width 338 height 23
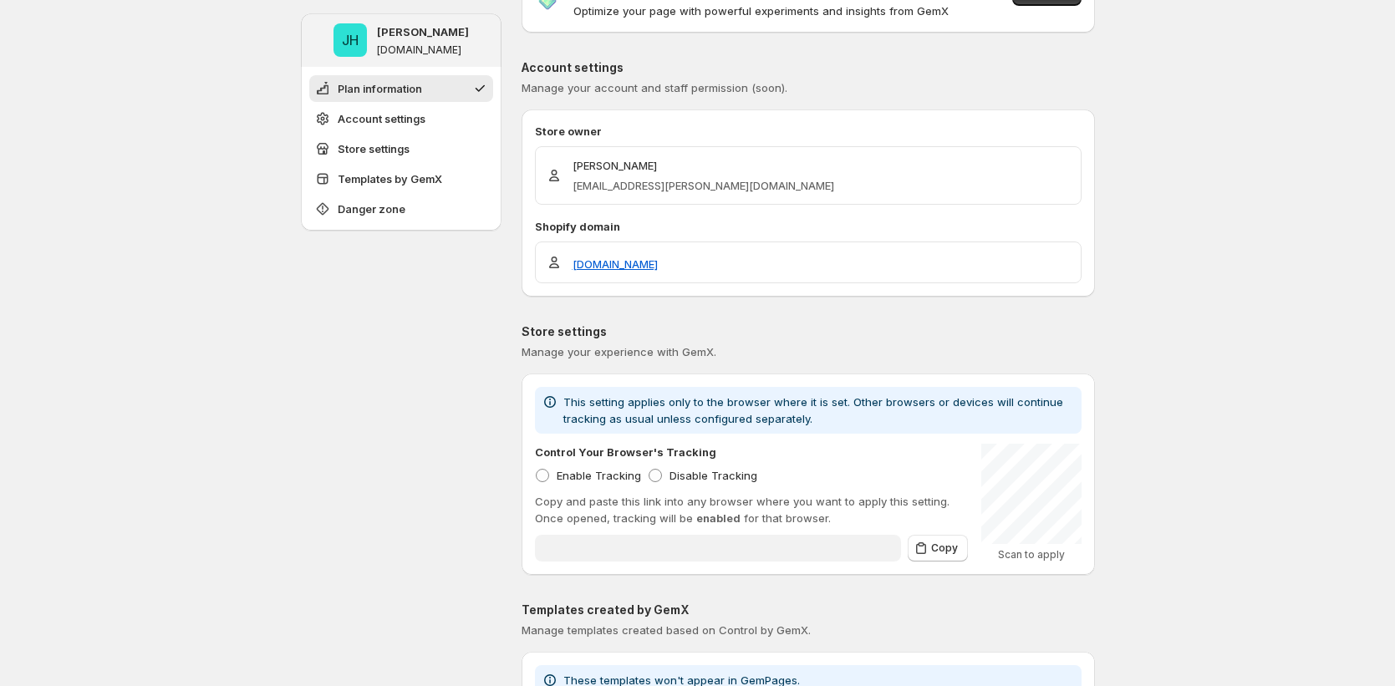
type input "**********"
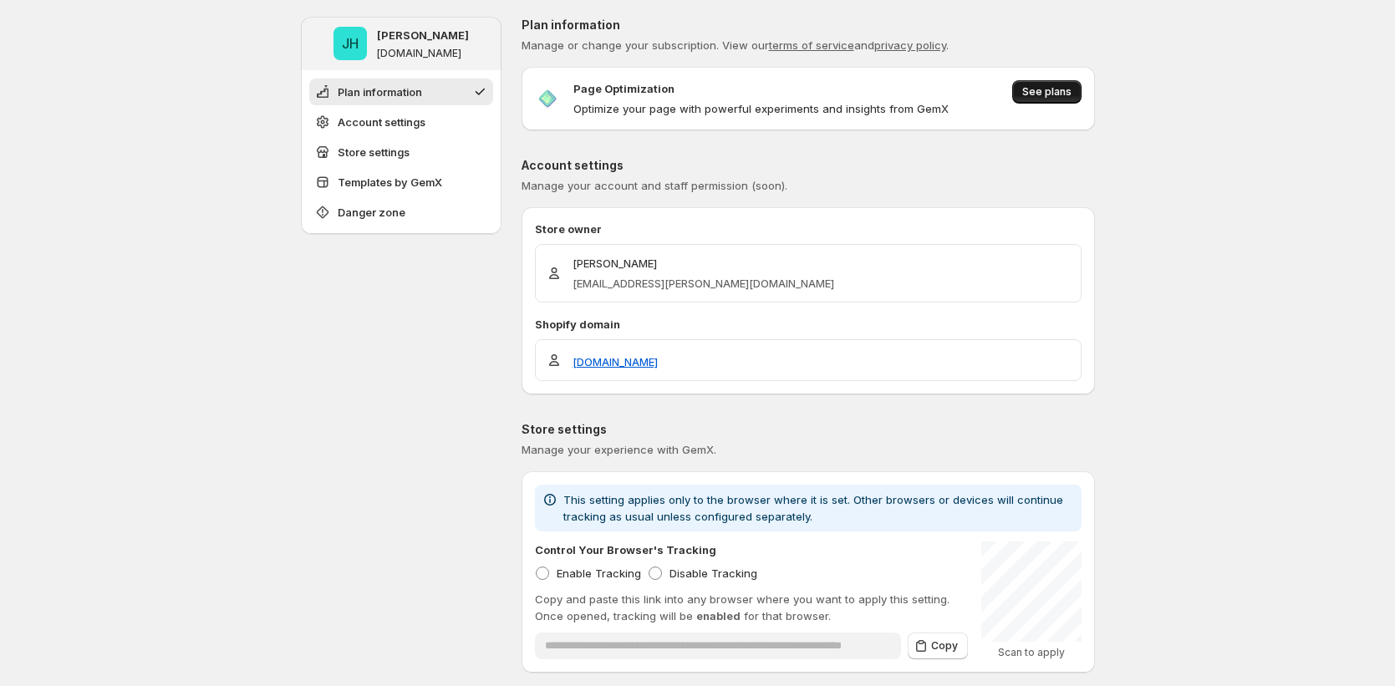
click at [1069, 88] on span "See plans" at bounding box center [1046, 91] width 49 height 13
